Goal: Transaction & Acquisition: Purchase product/service

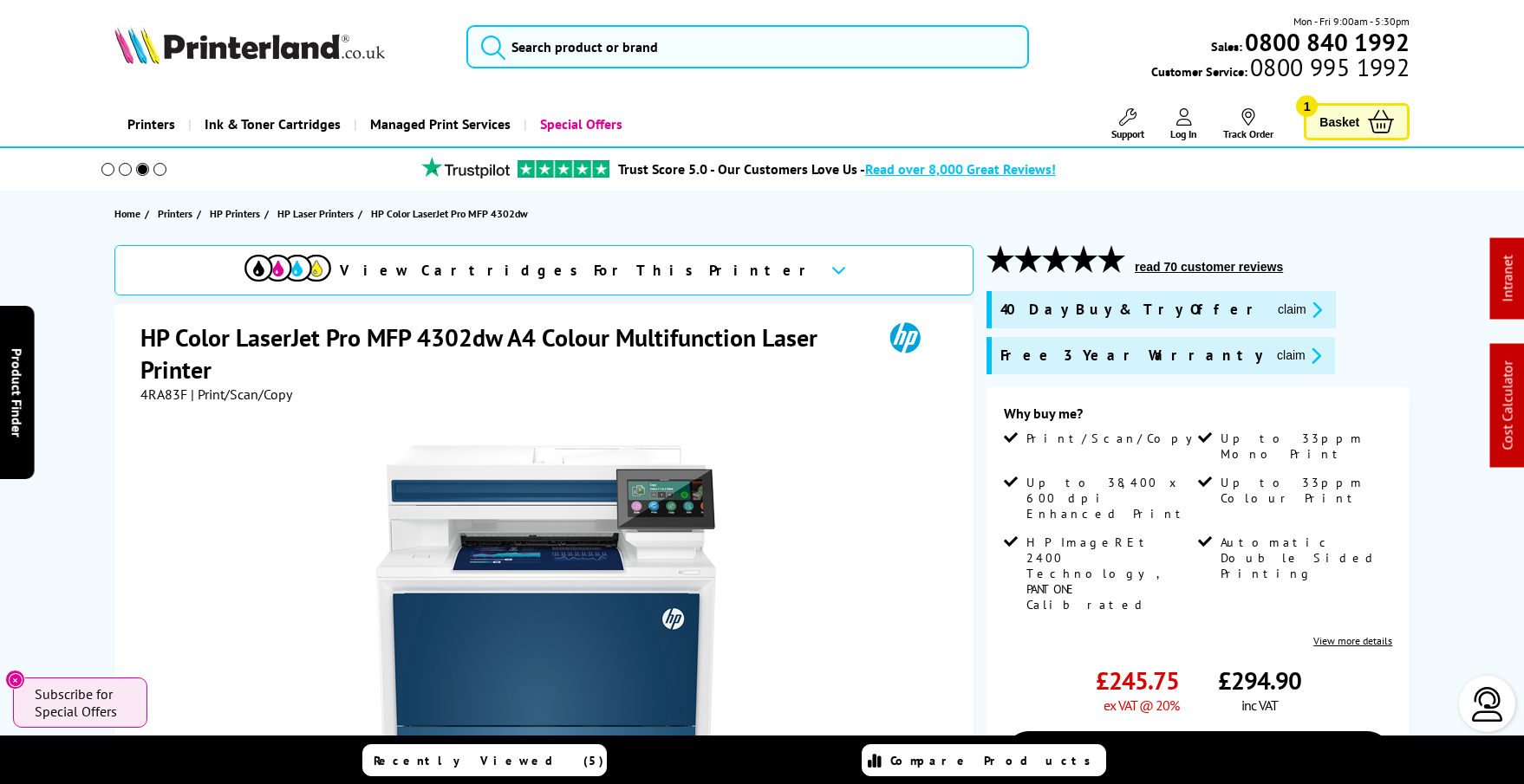
click at [279, 46] on img at bounding box center [250, 44] width 270 height 38
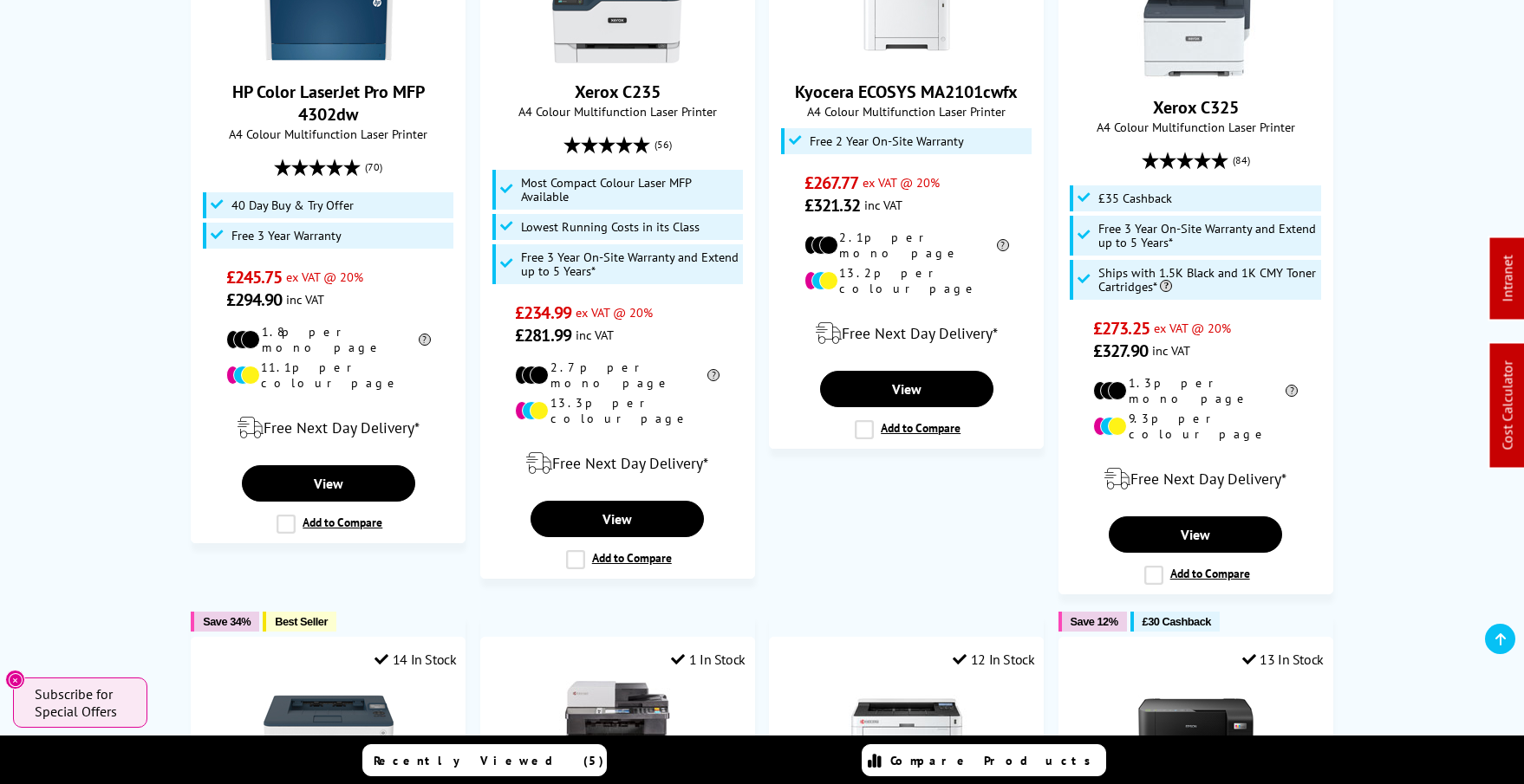
scroll to position [826, 0]
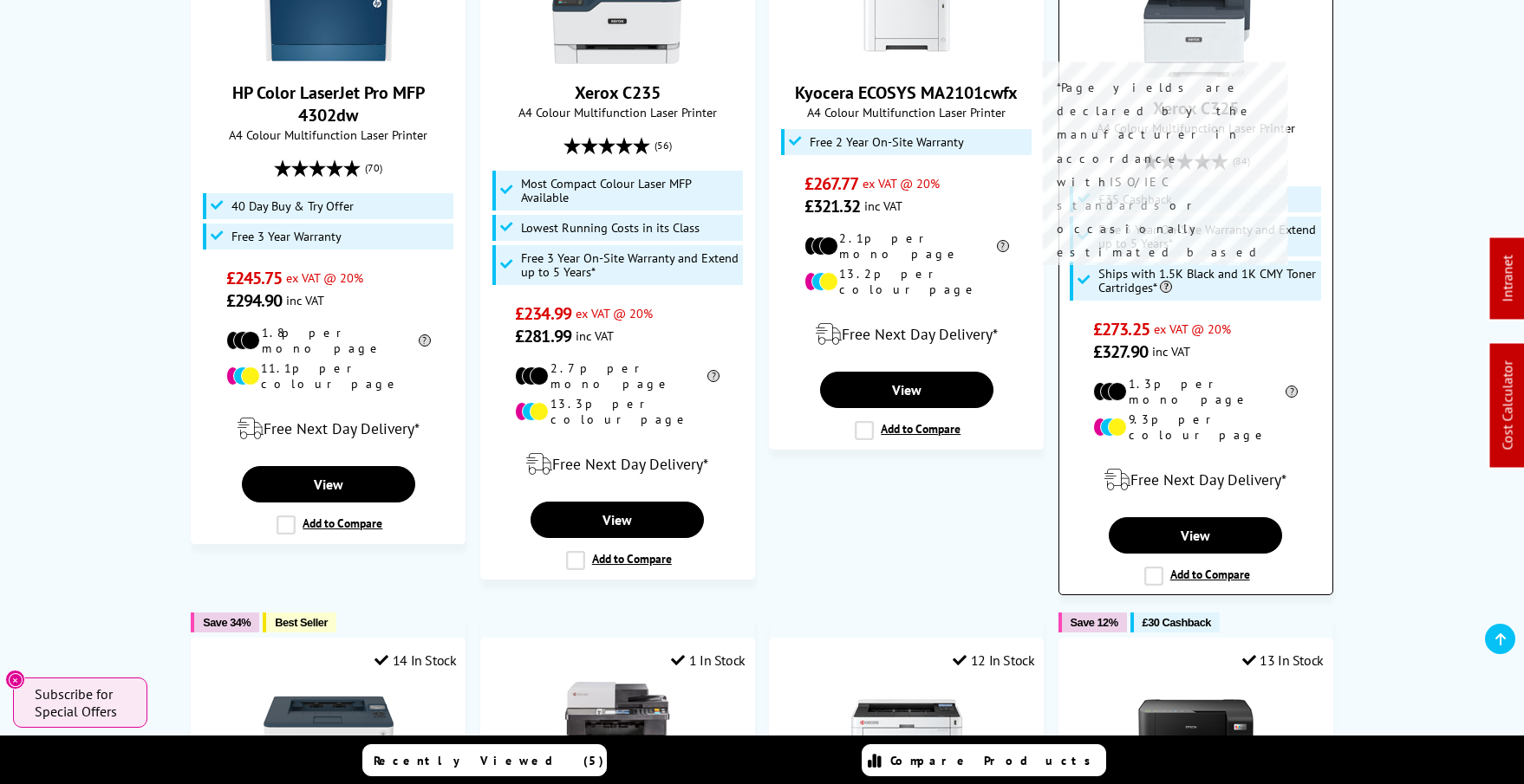
drag, startPoint x: 1102, startPoint y: 254, endPoint x: 1171, endPoint y: 272, distance: 71.3
click at [1171, 272] on span "Ships with 1.5K Black and 1K CMY Toner Cartridges*" at bounding box center [1207, 281] width 218 height 28
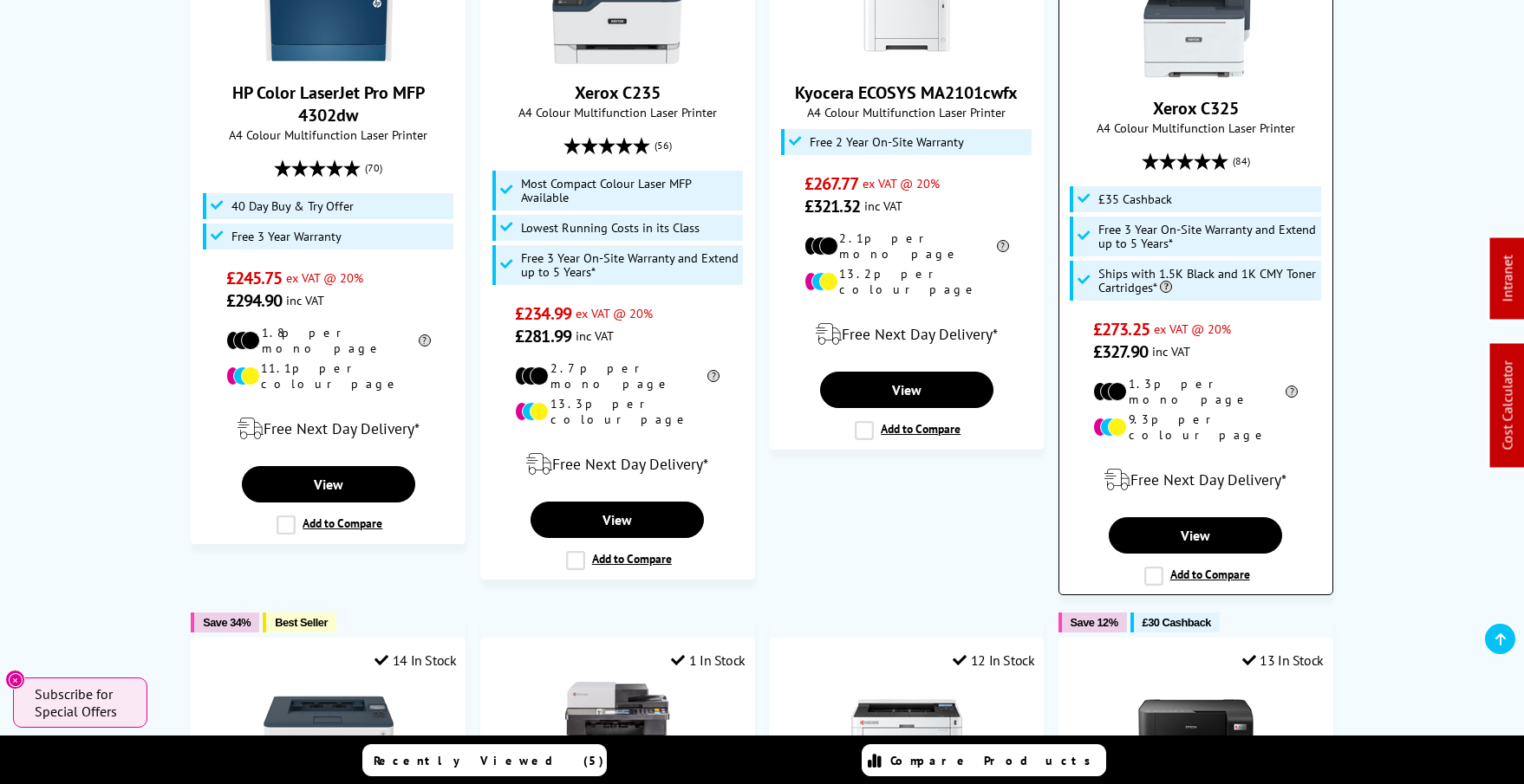
copy span "Ships with 1.5K Black and 1K CMY Toner Cartridges*"
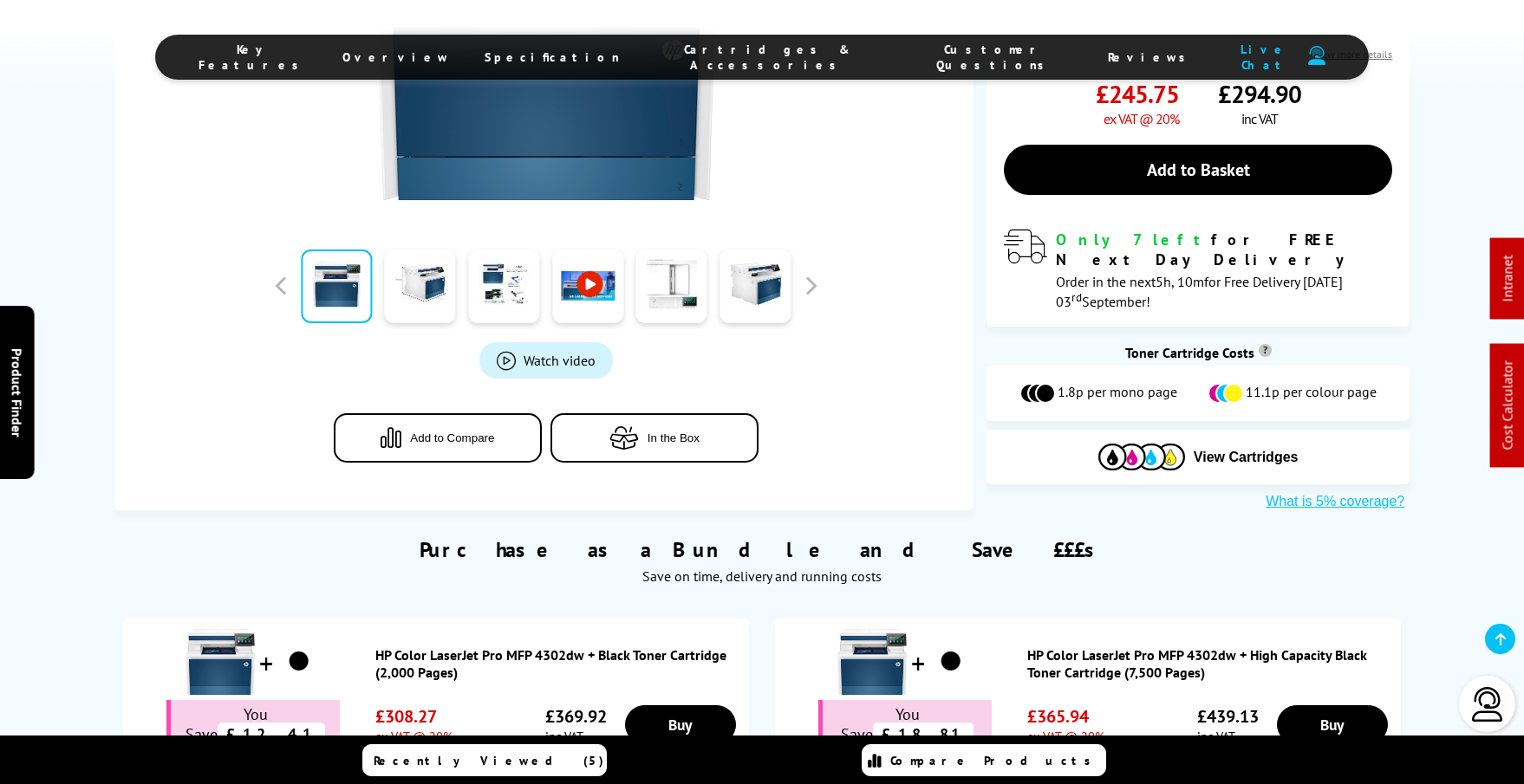
click at [774, 61] on span "Cartridges & Accessories" at bounding box center [768, 57] width 227 height 32
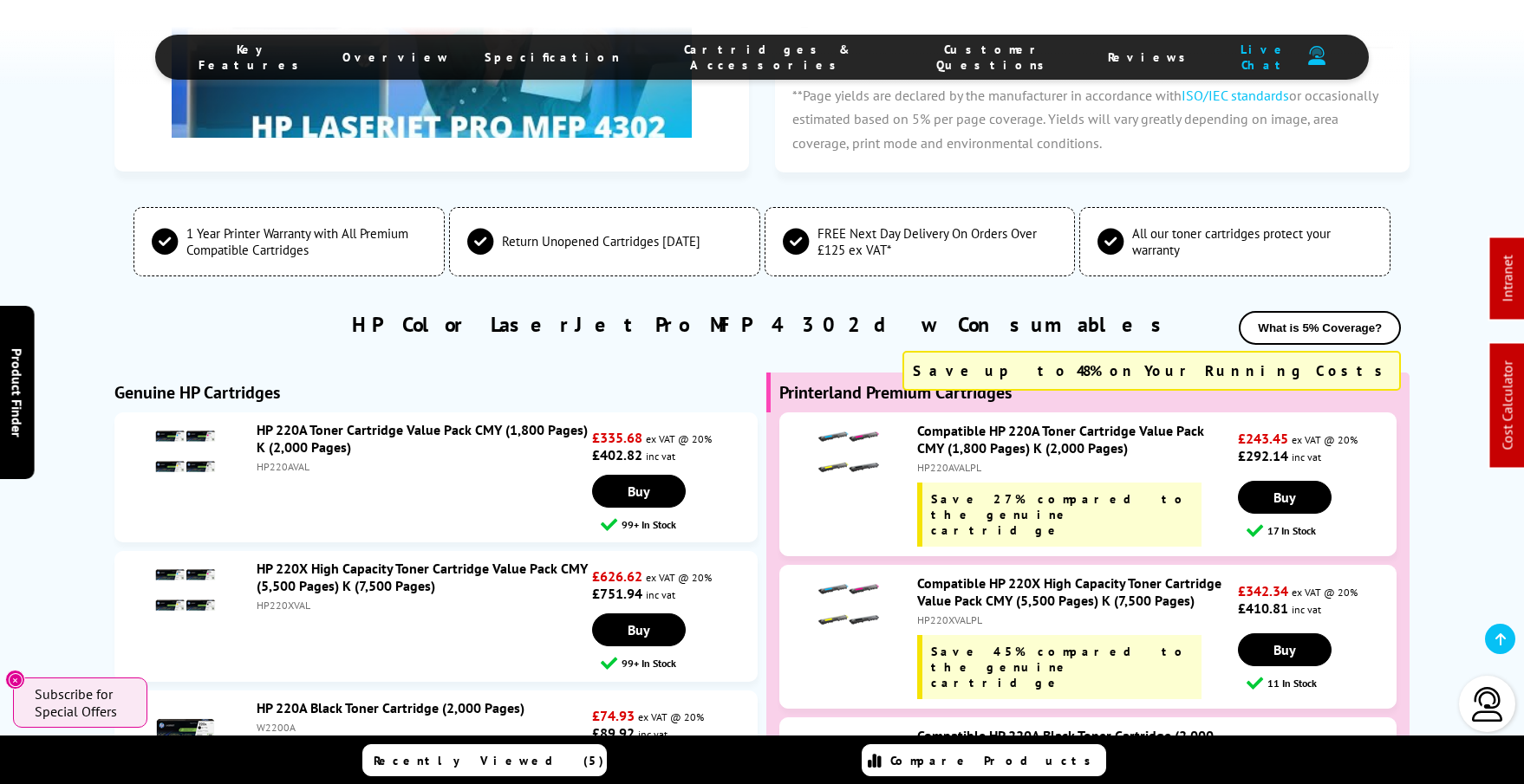
scroll to position [4580, 0]
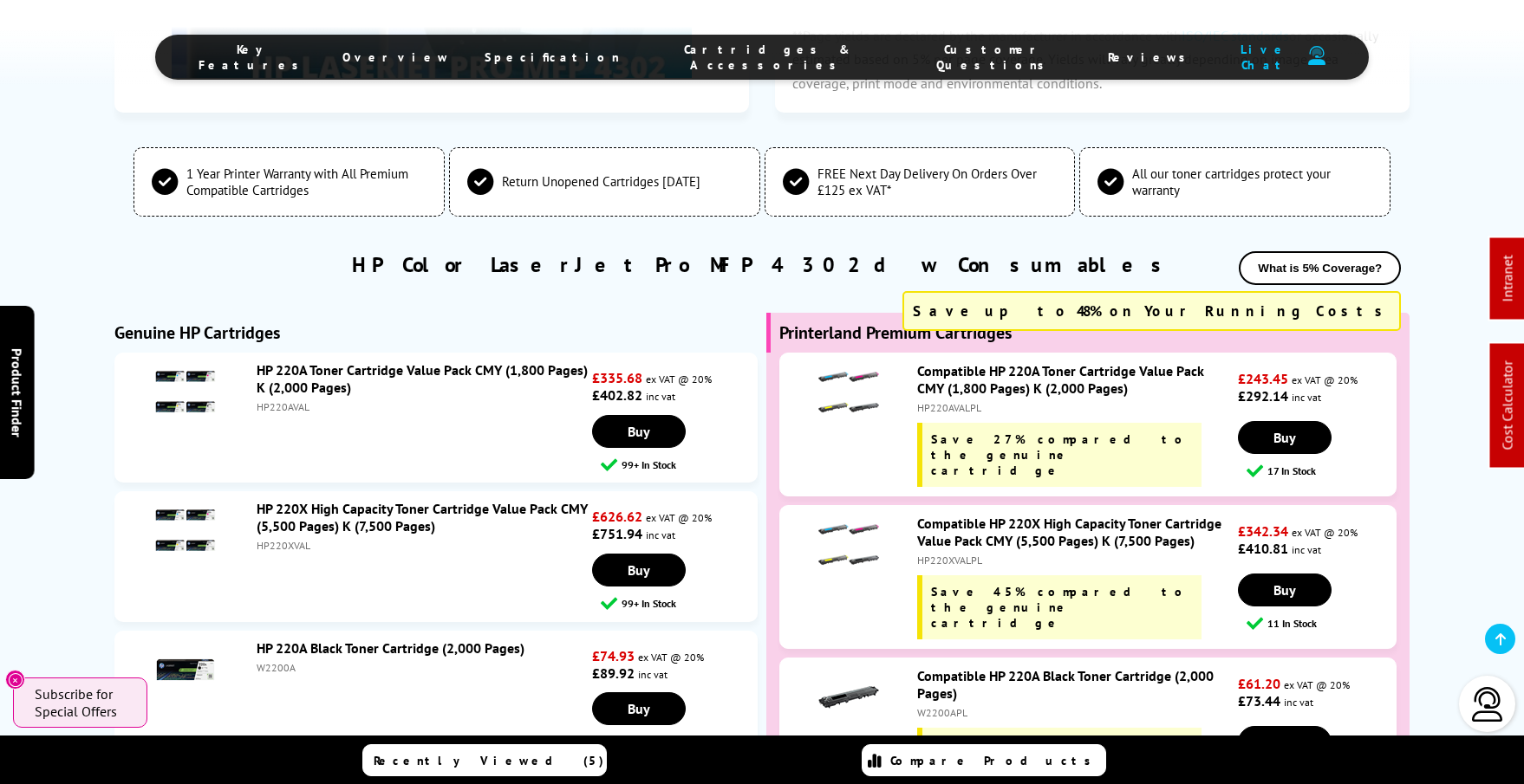
click at [1015, 362] on link "Compatible HP 220A Toner Cartridge Value Pack CMY (1,800 Pages) K (2,000 Pages)" at bounding box center [1060, 379] width 287 height 35
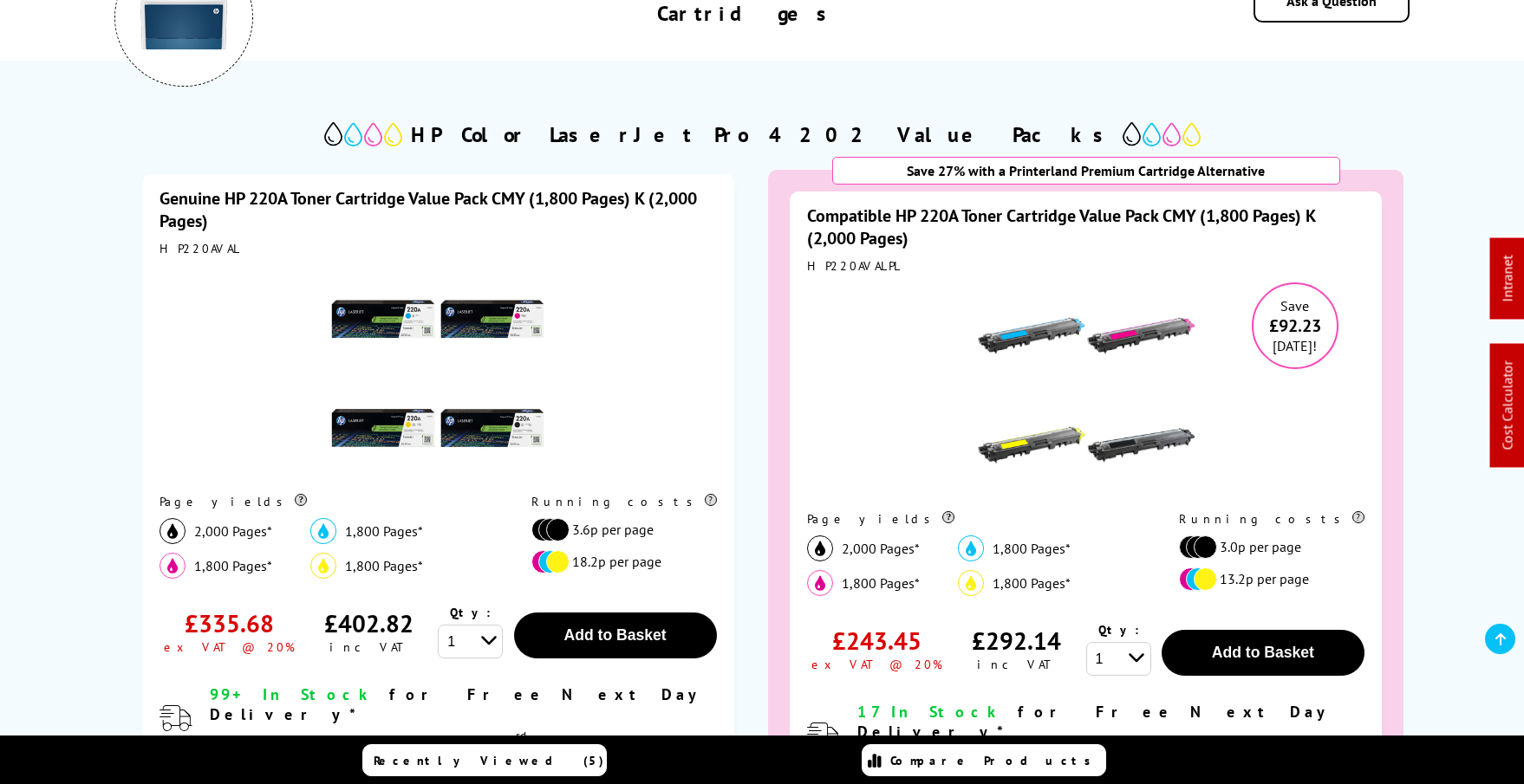
scroll to position [295, 0]
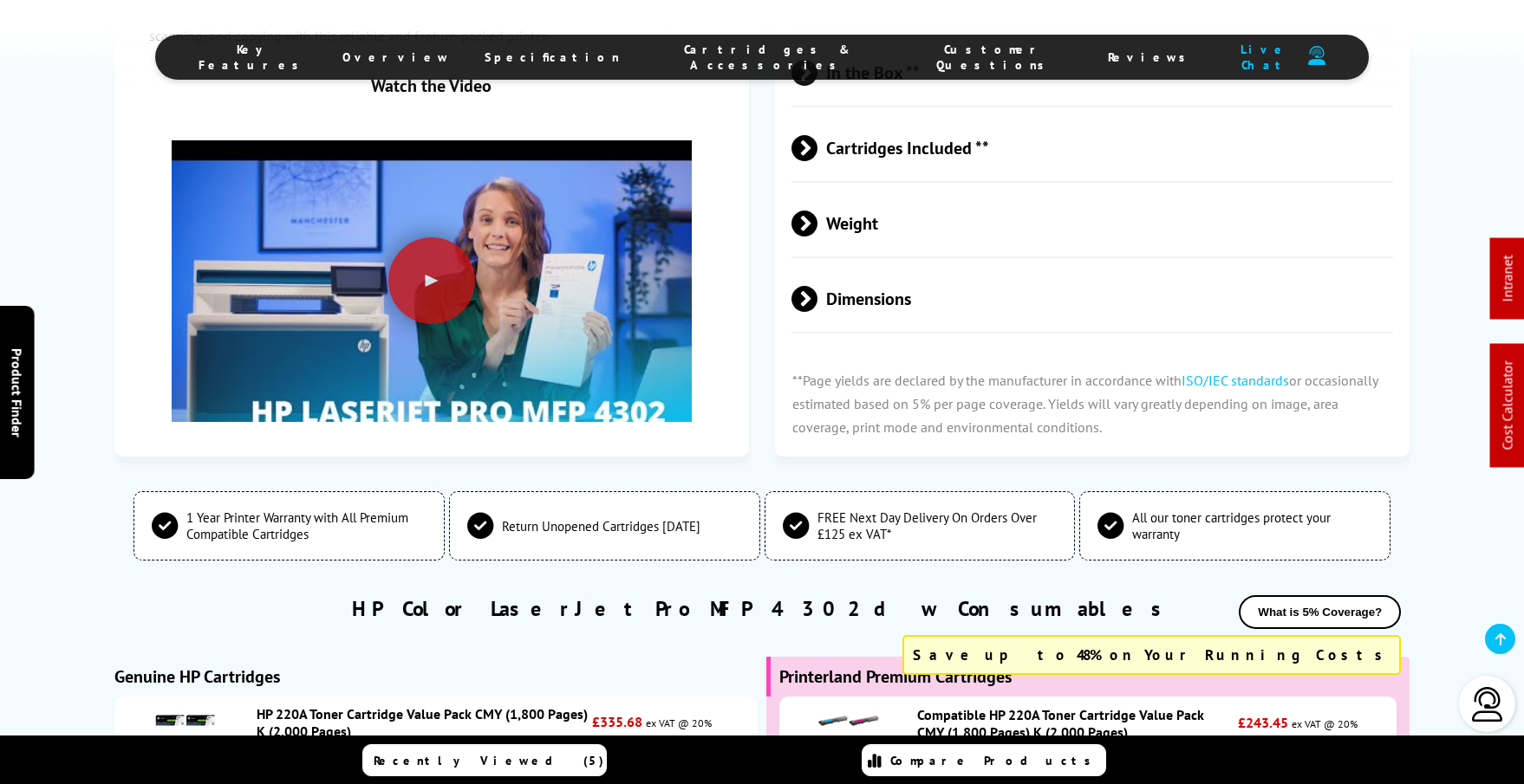
scroll to position [4580, 0]
click at [971, 706] on link "Compatible HP 220A Toner Cartridge Value Pack CMY (1,800 Pages) K (2,000 Pages)" at bounding box center [1060, 723] width 287 height 35
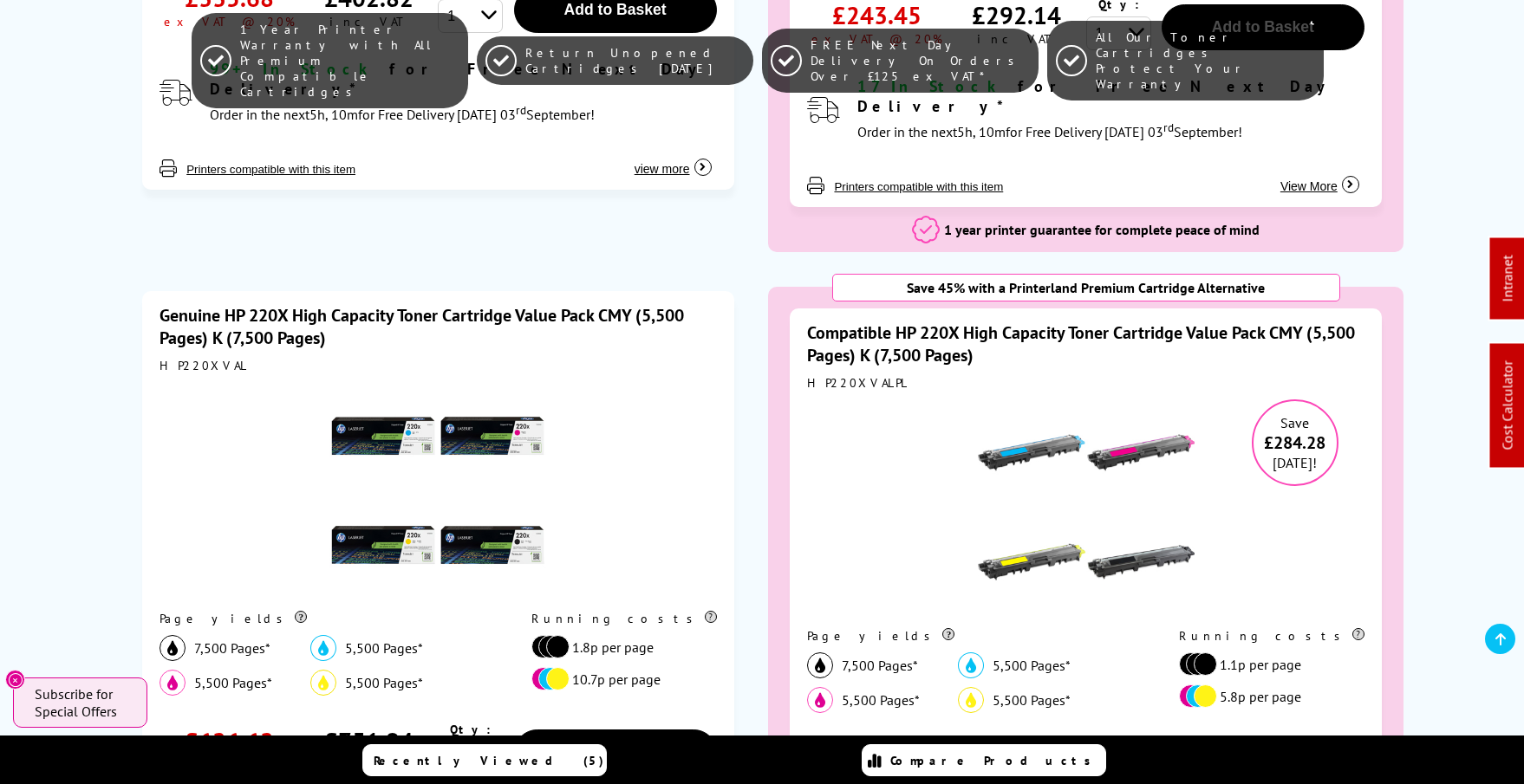
scroll to position [945, 0]
